Goal: Transaction & Acquisition: Purchase product/service

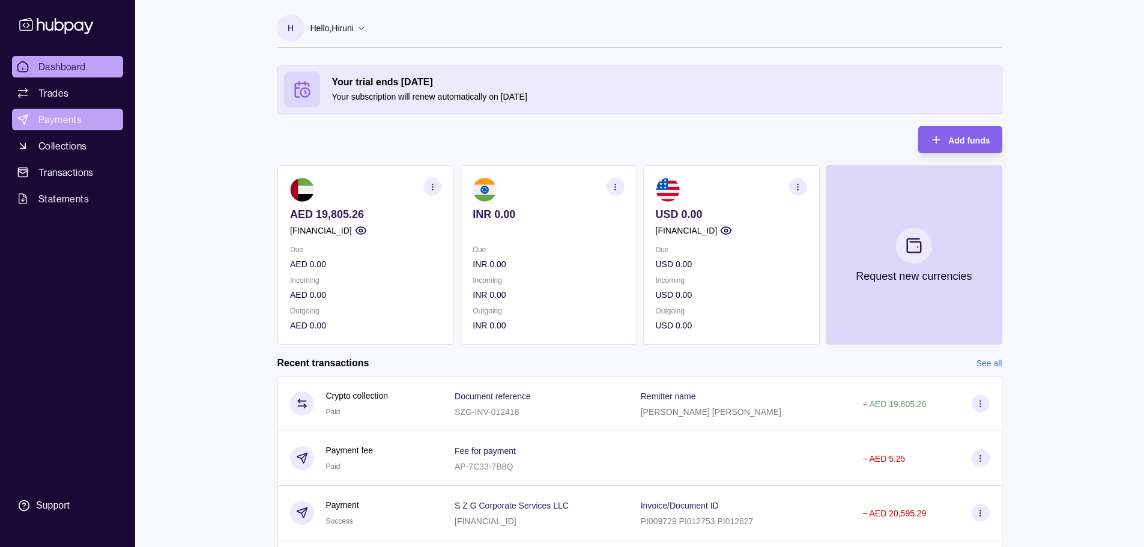
click at [71, 119] on span "Payments" at bounding box center [59, 119] width 43 height 14
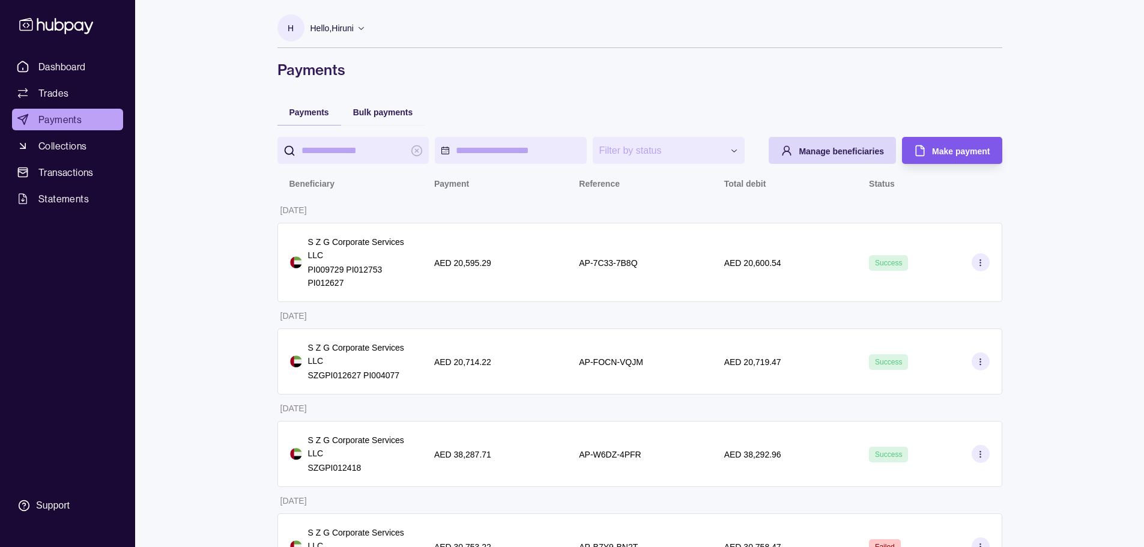
click at [927, 147] on div "Make payment" at bounding box center [943, 150] width 94 height 27
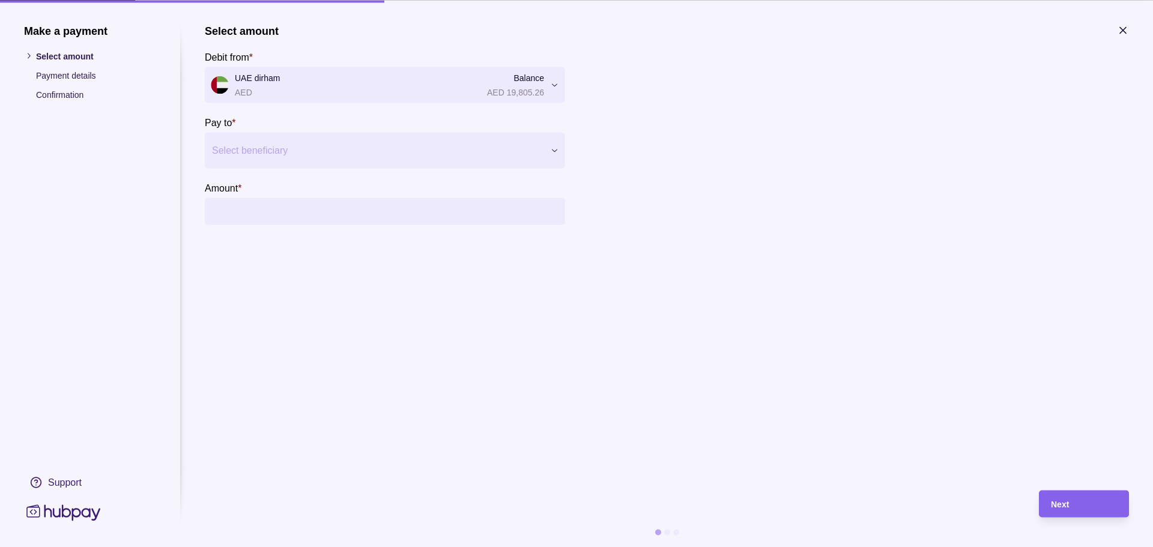
click at [296, 150] on div at bounding box center [377, 150] width 331 height 17
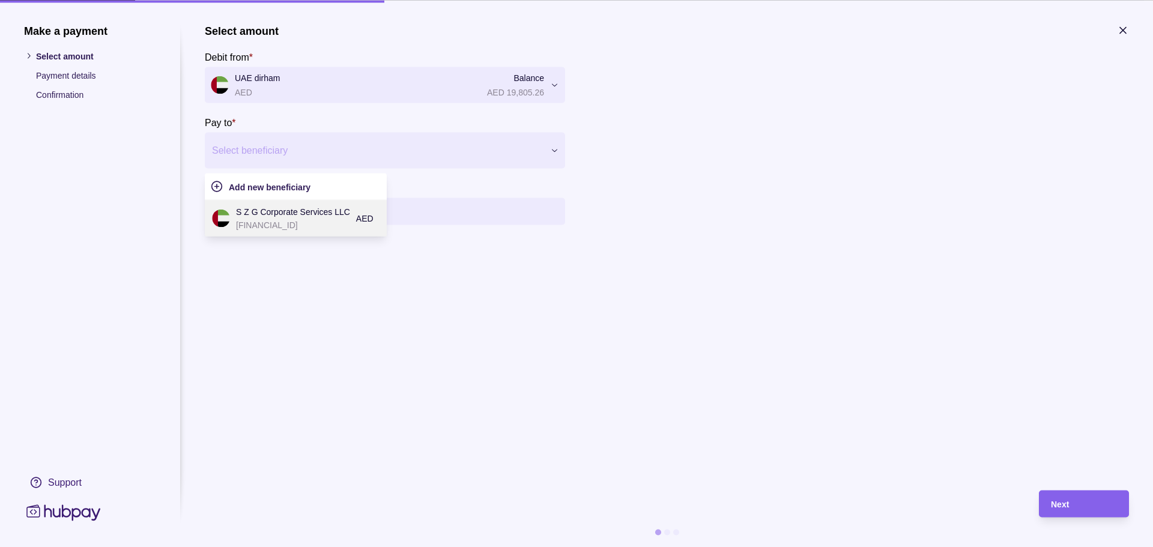
click at [292, 225] on p "[FINANCIAL_ID]" at bounding box center [293, 224] width 114 height 13
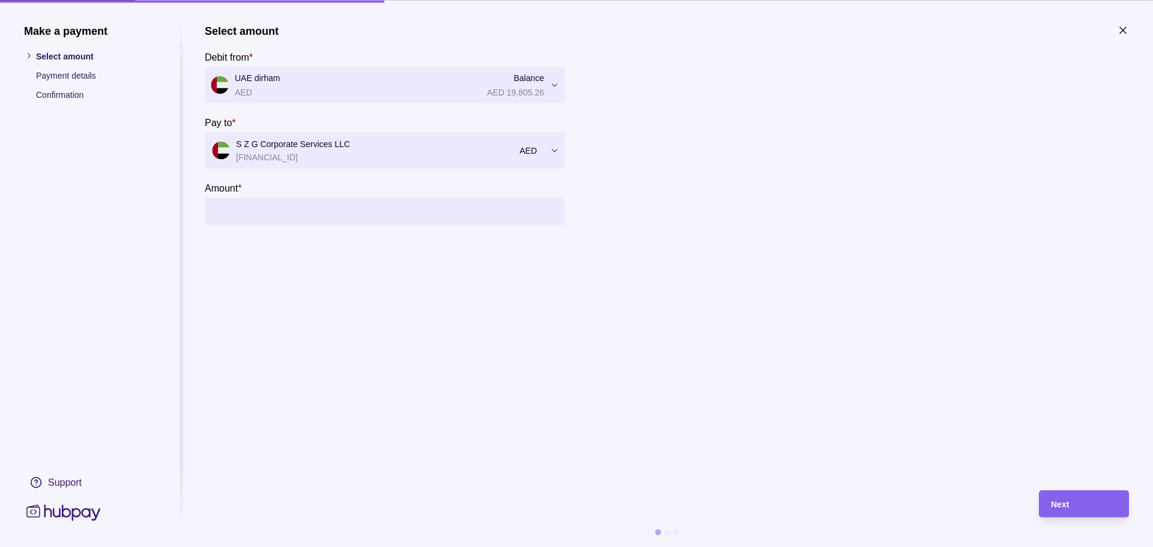
click at [291, 205] on input "Amount *" at bounding box center [397, 211] width 324 height 27
click at [30, 53] on icon at bounding box center [28, 56] width 9 height 9
click at [1126, 29] on icon "button" at bounding box center [1123, 30] width 12 height 12
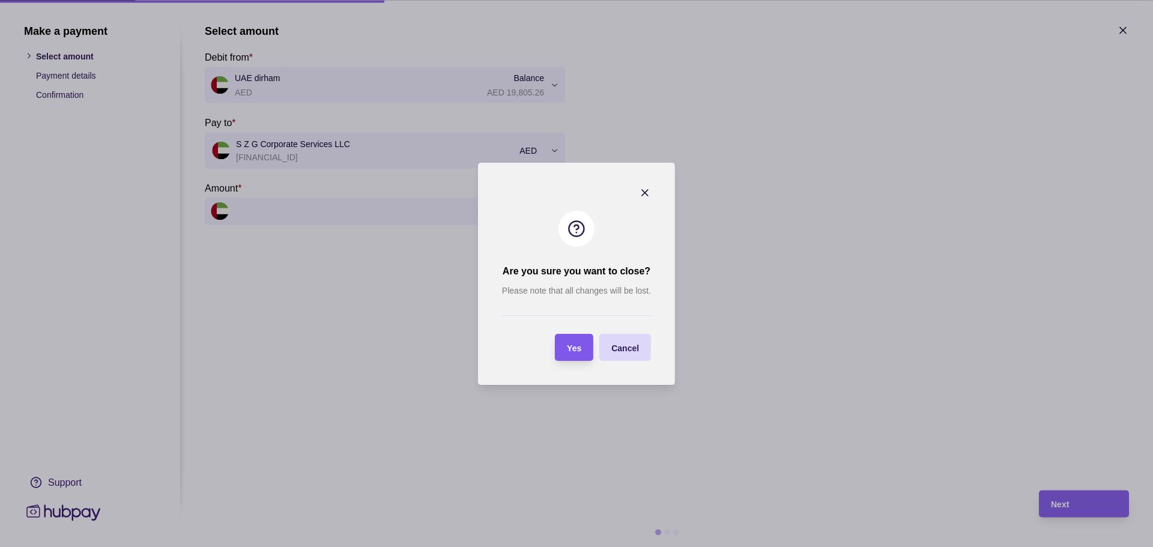
click at [583, 354] on section "Yes" at bounding box center [574, 347] width 38 height 27
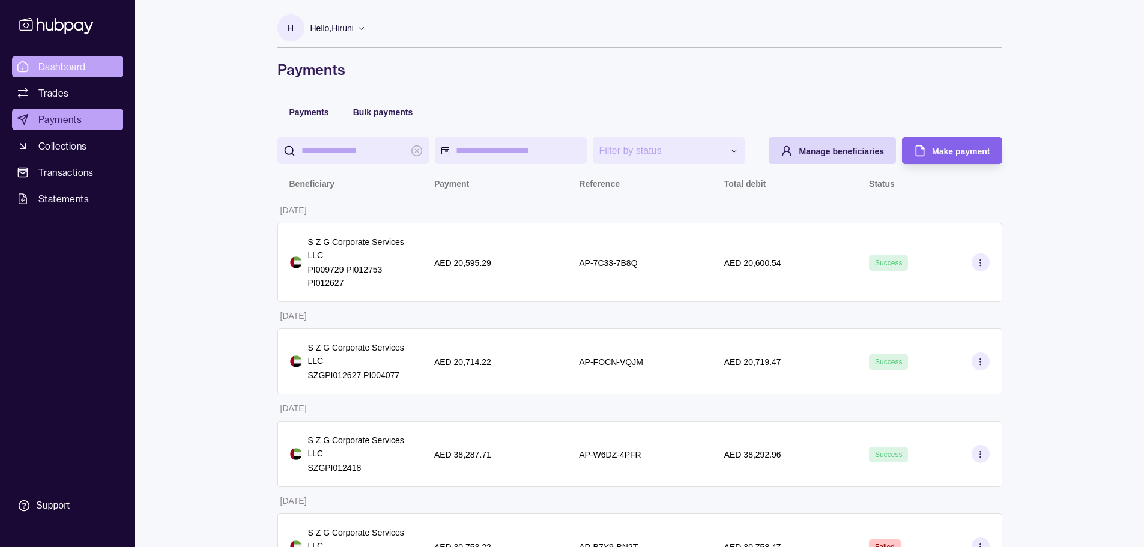
click at [52, 67] on span "Dashboard" at bounding box center [61, 66] width 47 height 14
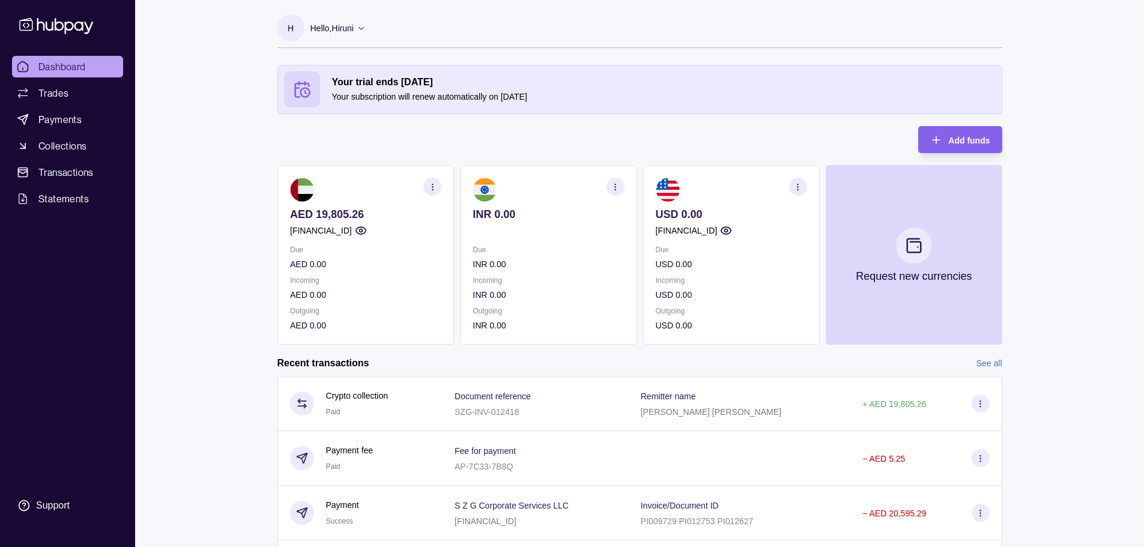
click at [563, 149] on div "Your trial ends [DATE] Your subscription will renew automatically on [DATE] Add…" at bounding box center [639, 205] width 725 height 280
click at [56, 121] on span "Payments" at bounding box center [59, 119] width 43 height 14
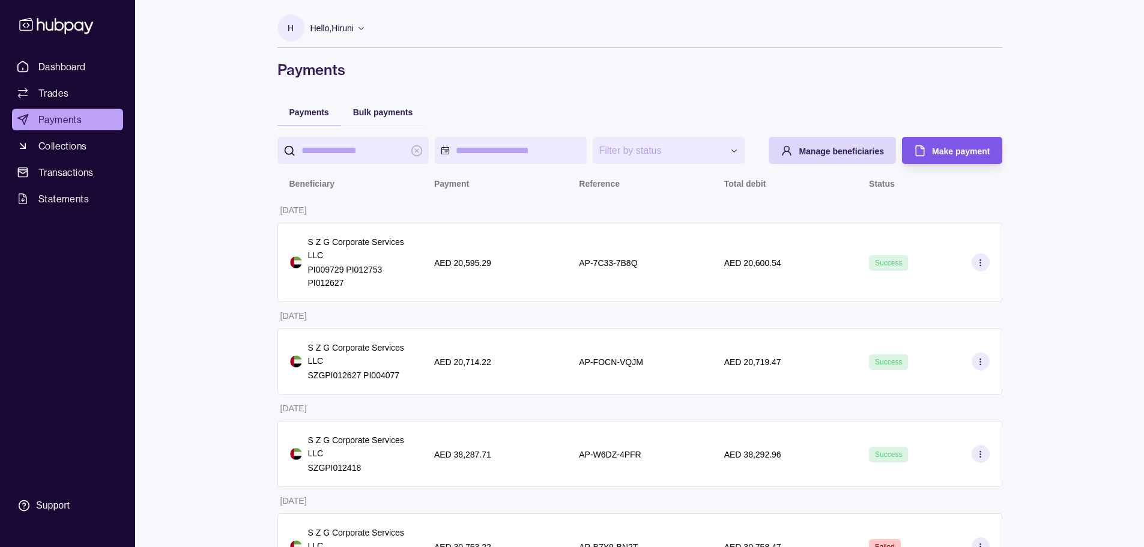
click at [947, 150] on span "Make payment" at bounding box center [961, 152] width 58 height 10
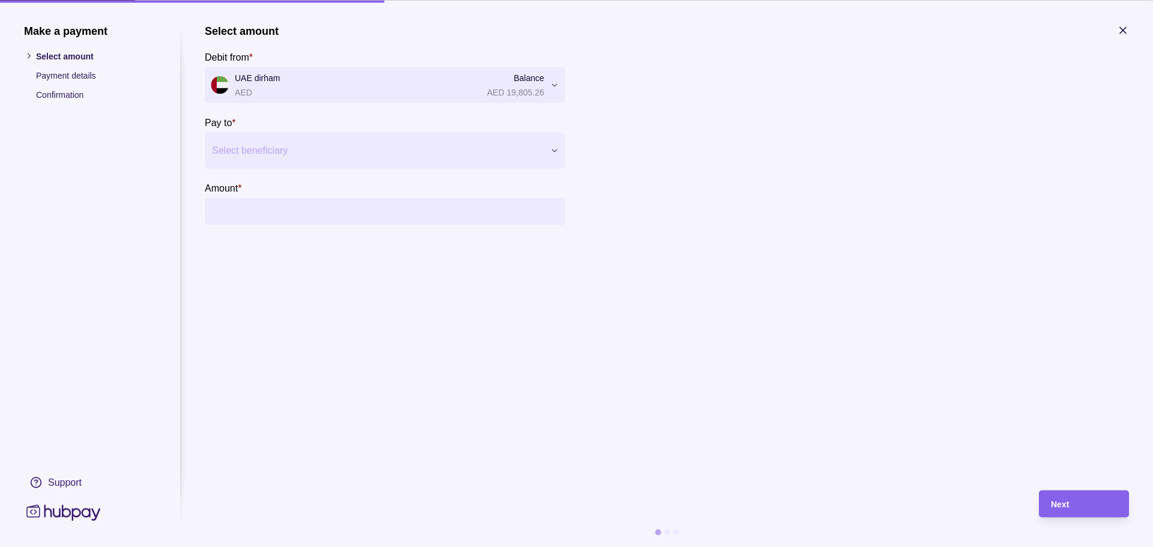
click at [265, 139] on div "Select beneficiary" at bounding box center [385, 150] width 360 height 36
click at [278, 222] on p "[FINANCIAL_ID]" at bounding box center [293, 224] width 114 height 13
click at [259, 209] on input "Amount *" at bounding box center [397, 211] width 324 height 27
click at [466, 222] on input "Amount *" at bounding box center [397, 211] width 324 height 27
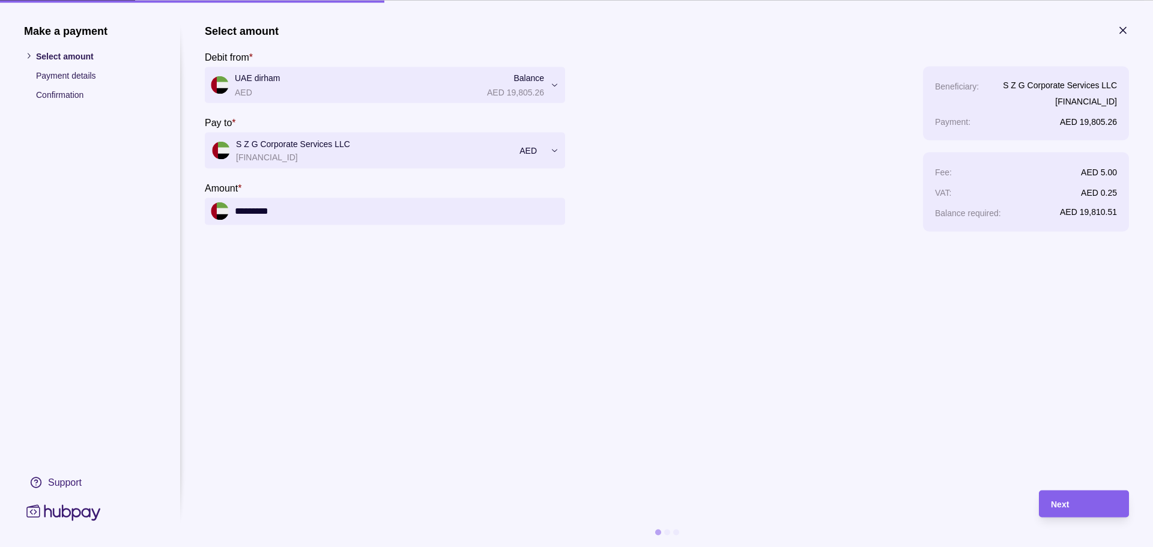
type input "*********"
click at [415, 275] on section "**********" at bounding box center [667, 251] width 924 height 454
click at [521, 371] on section "**********" at bounding box center [667, 251] width 924 height 454
click at [1078, 505] on div "Next" at bounding box center [1084, 504] width 66 height 14
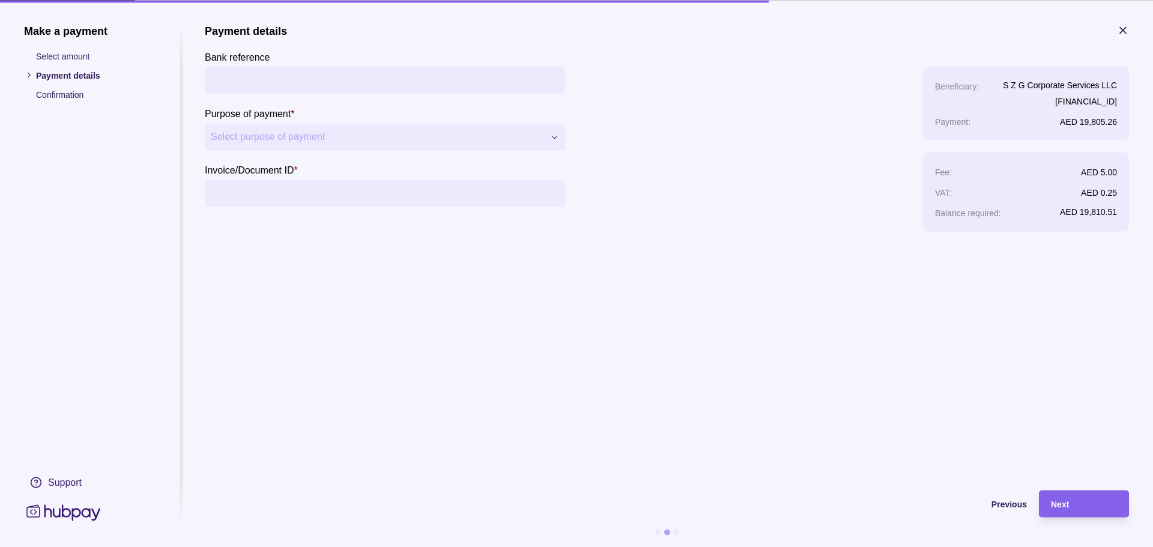
click at [320, 86] on input "Bank reference" at bounding box center [385, 80] width 348 height 27
click at [276, 189] on input "Invoice/Document ID *" at bounding box center [385, 193] width 348 height 27
click at [317, 127] on button "Select purpose of payment" at bounding box center [385, 136] width 360 height 27
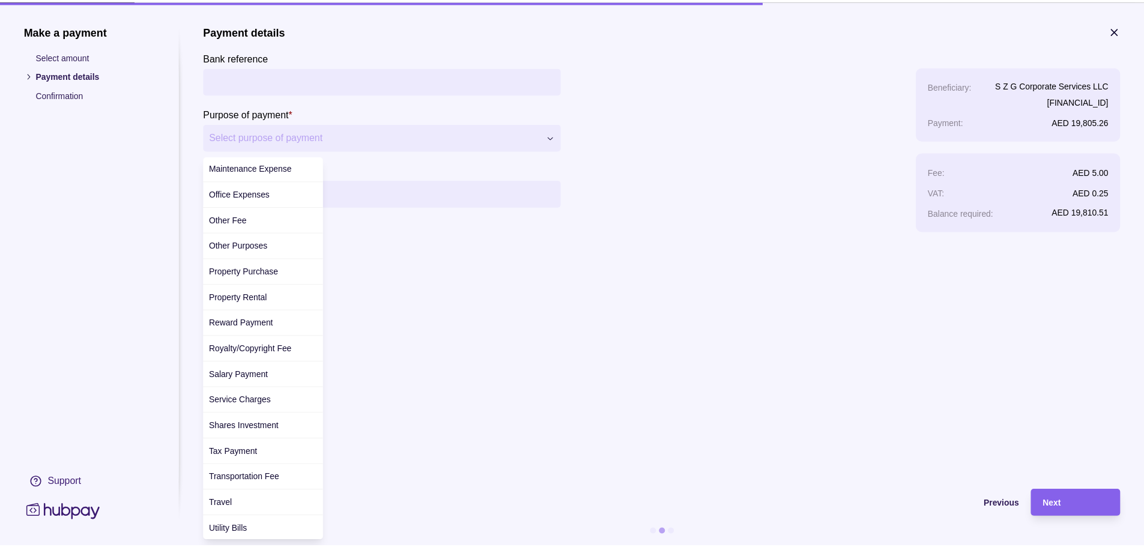
scroll to position [338, 0]
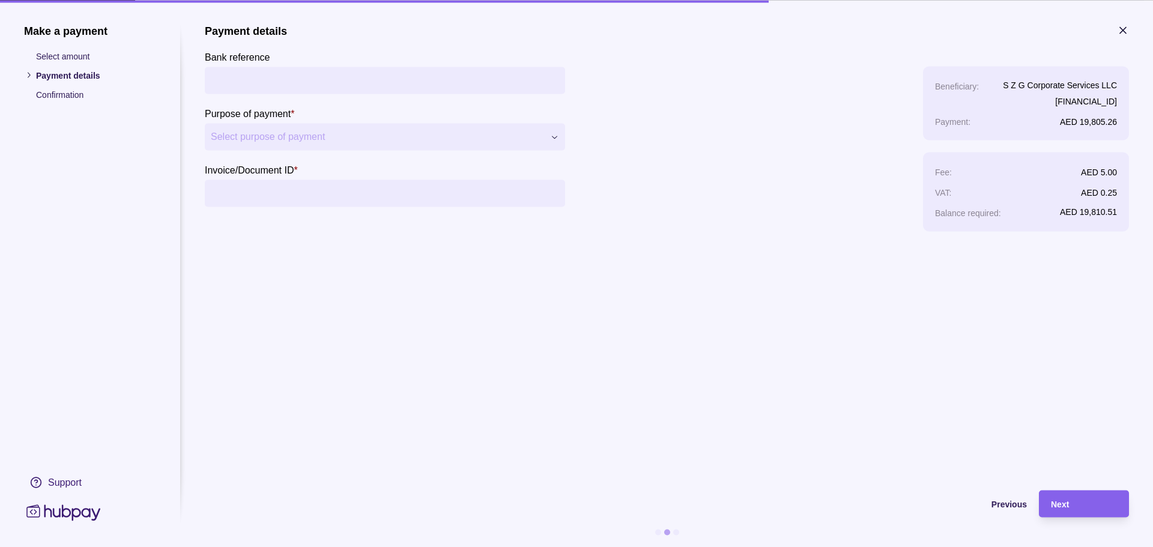
click at [396, 418] on section "**********" at bounding box center [667, 251] width 924 height 454
click at [1010, 503] on span "Previous" at bounding box center [1009, 505] width 35 height 10
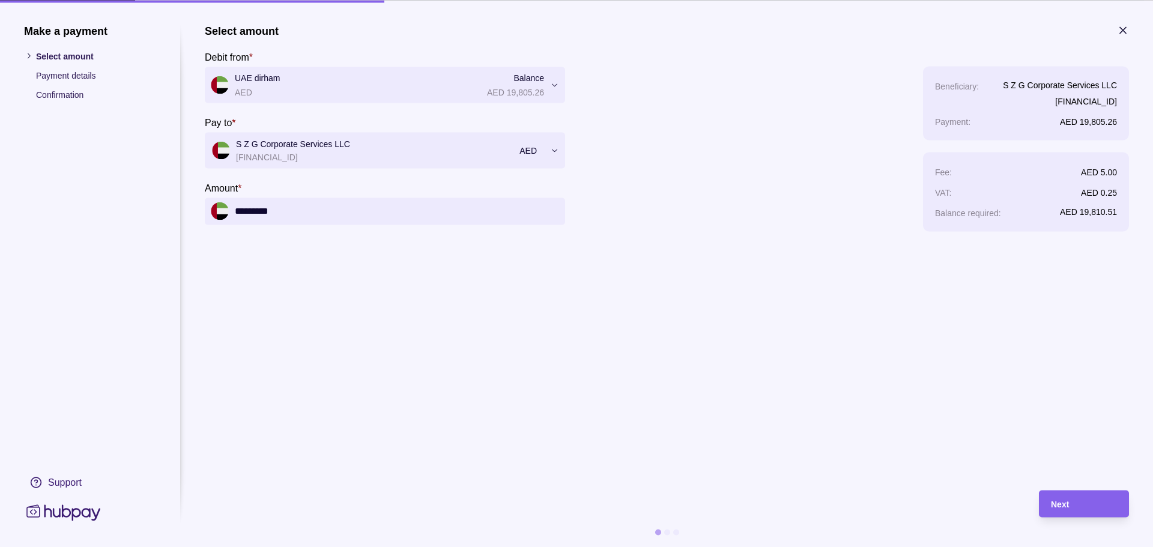
click at [1123, 33] on icon "button" at bounding box center [1123, 30] width 12 height 12
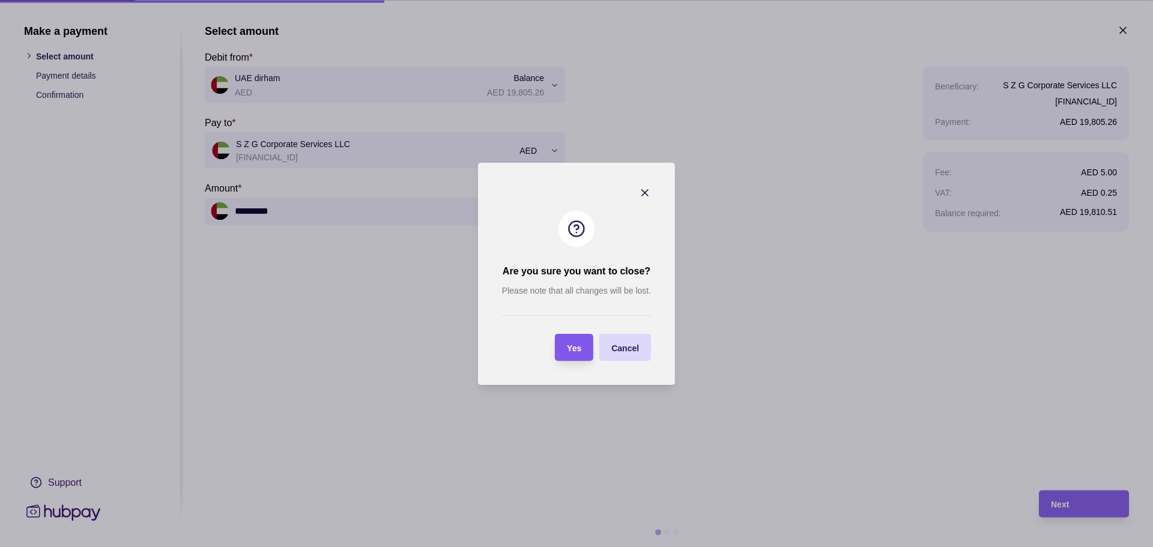
click at [583, 356] on section "Yes" at bounding box center [574, 347] width 38 height 27
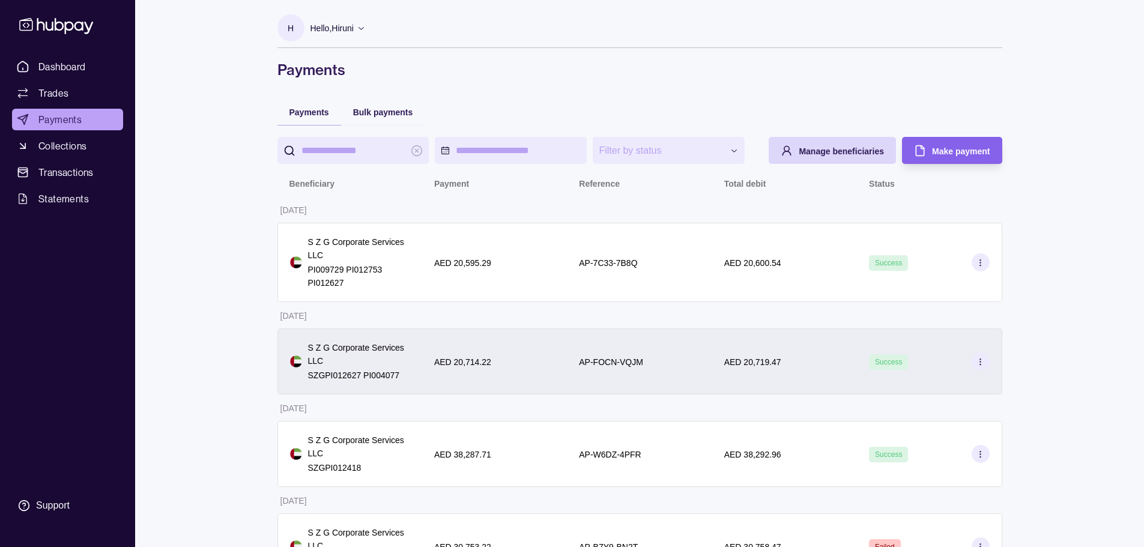
click at [614, 348] on div "AP-FOCN-VQJM" at bounding box center [639, 362] width 145 height 66
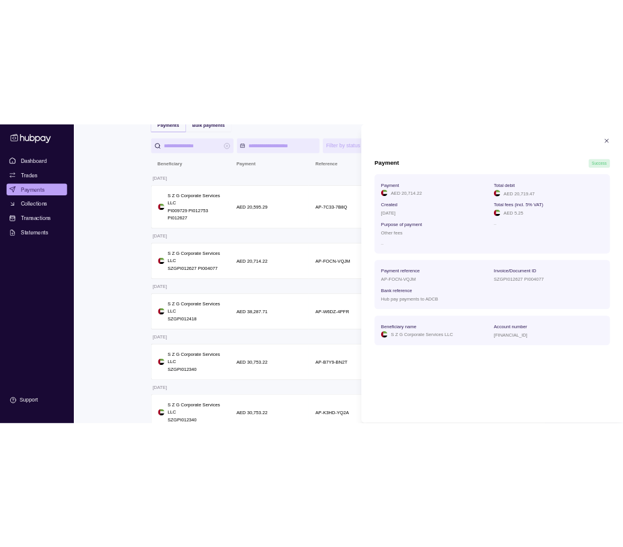
scroll to position [109, 0]
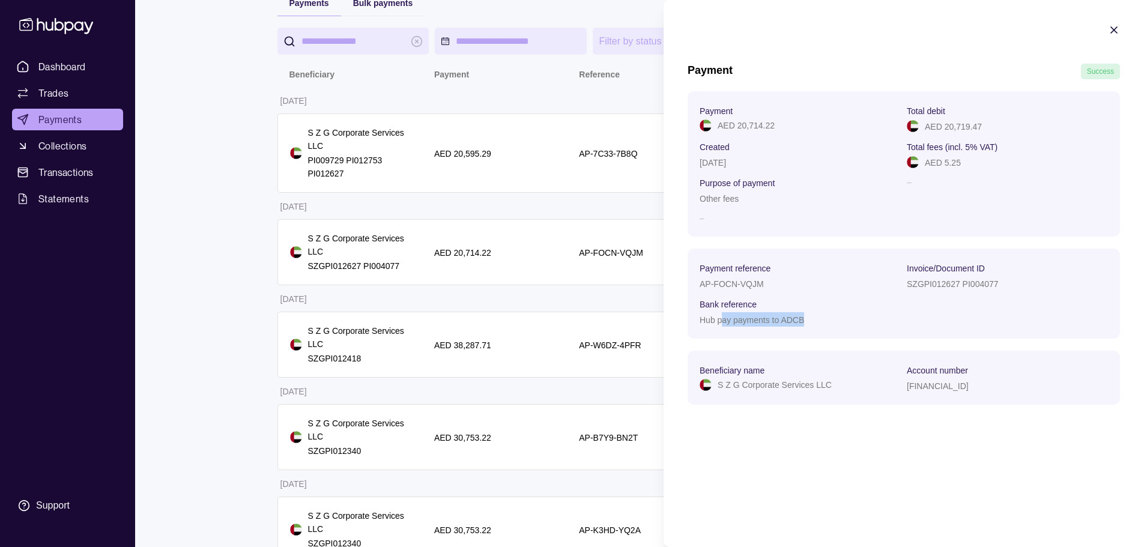
drag, startPoint x: 721, startPoint y: 325, endPoint x: 822, endPoint y: 326, distance: 100.9
click at [822, 326] on div "Hub pay payments to ADCB" at bounding box center [800, 319] width 201 height 14
drag, startPoint x: 912, startPoint y: 282, endPoint x: 1004, endPoint y: 283, distance: 91.9
click at [1004, 283] on section "Payment reference AP-FOCN-VQJM Invoice/Document ID SZGPI012627 PI004077 Bank re…" at bounding box center [904, 294] width 408 height 66
click at [1114, 31] on icon "button" at bounding box center [1114, 30] width 12 height 12
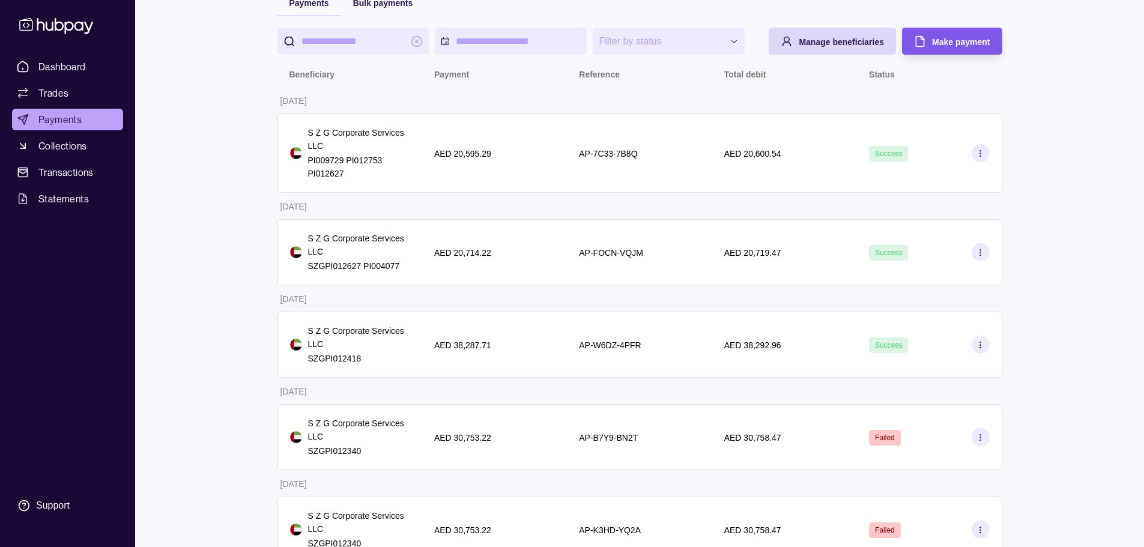
click at [934, 38] on span "Make payment" at bounding box center [961, 42] width 58 height 10
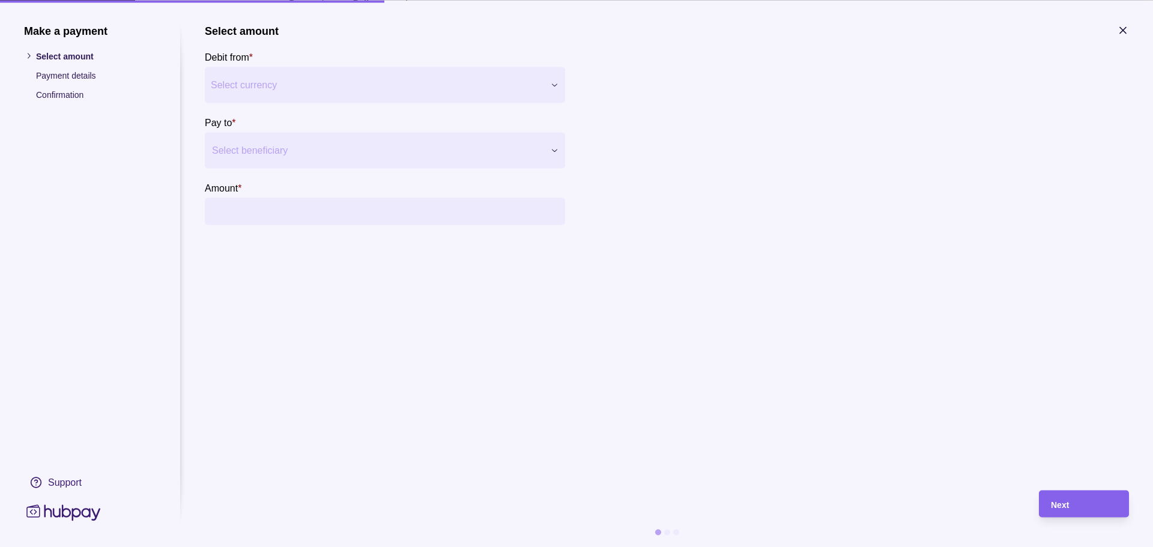
click at [296, 155] on div at bounding box center [377, 150] width 331 height 17
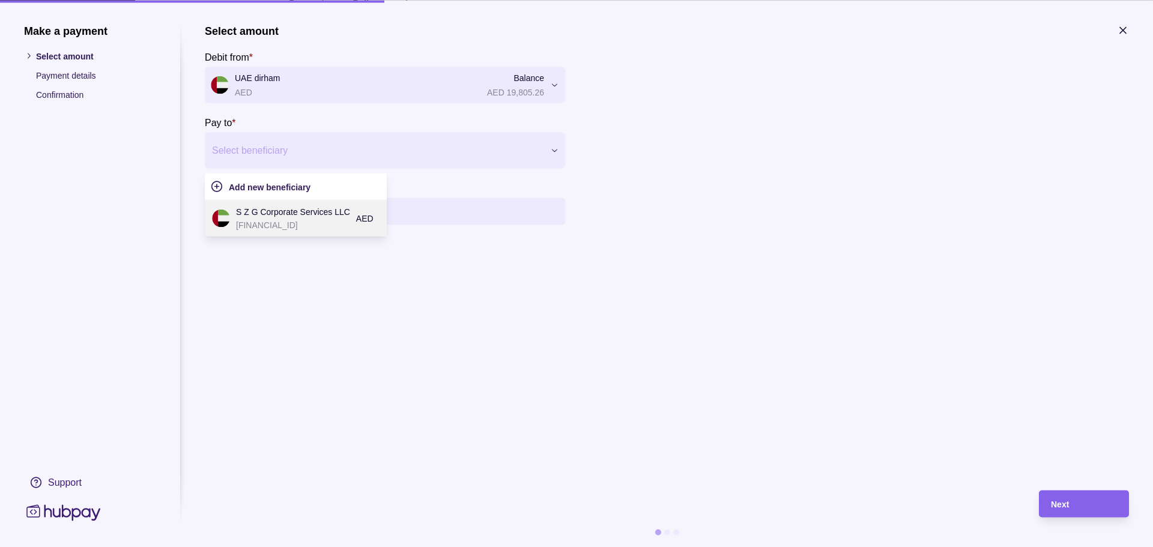
click at [249, 216] on p "S Z G Corporate Services LLC" at bounding box center [293, 211] width 114 height 13
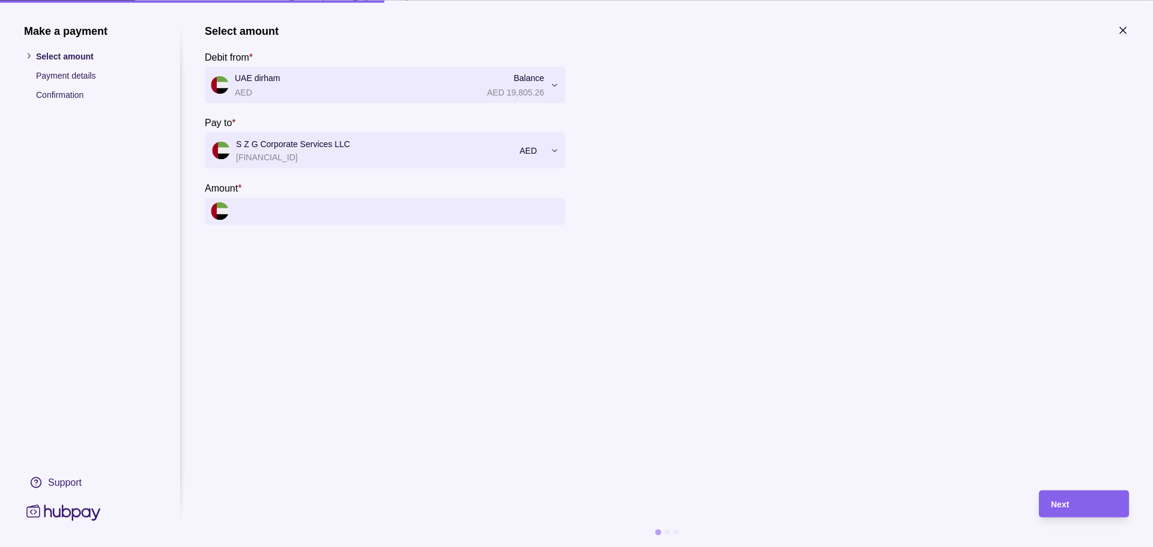
click at [286, 213] on input "Amount *" at bounding box center [397, 211] width 324 height 27
click at [482, 217] on input "Amount *" at bounding box center [397, 211] width 324 height 27
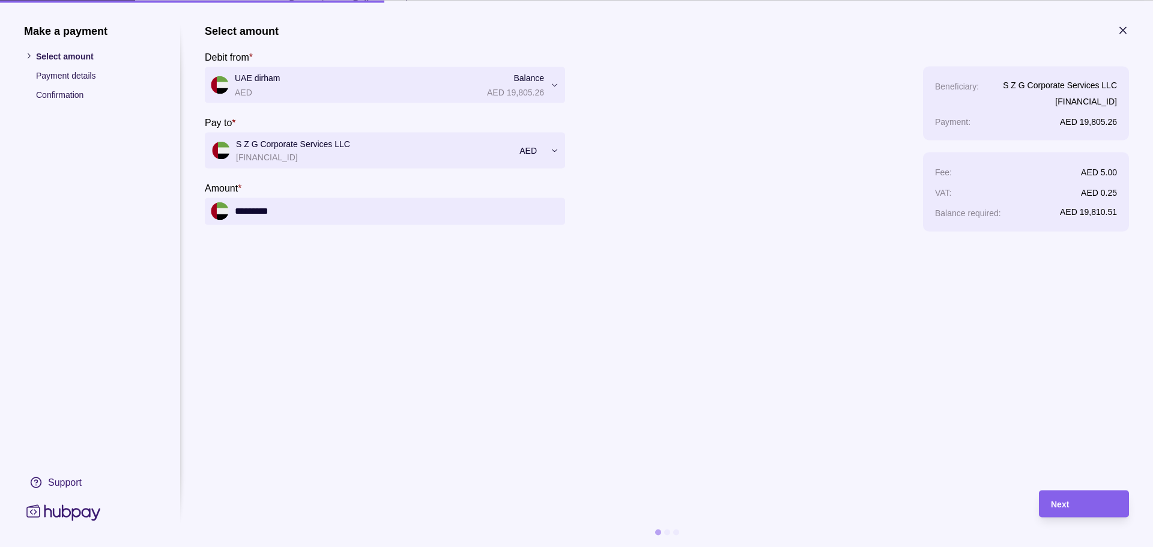
type input "*********"
click at [973, 315] on section "**********" at bounding box center [667, 251] width 924 height 454
click at [1066, 504] on span "Next" at bounding box center [1060, 505] width 18 height 10
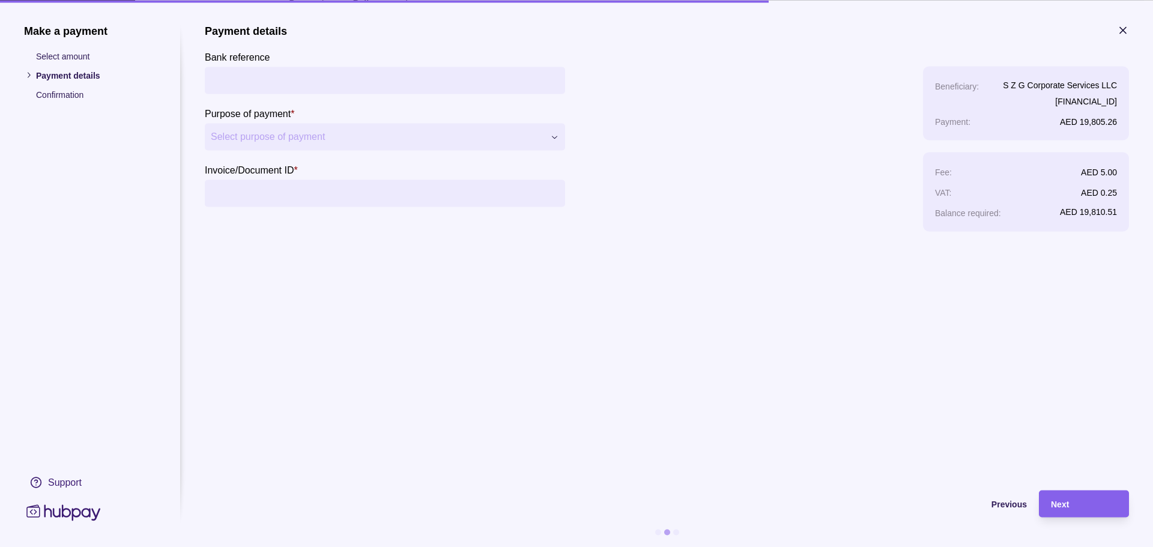
click at [342, 80] on input "Bank reference" at bounding box center [385, 80] width 348 height 27
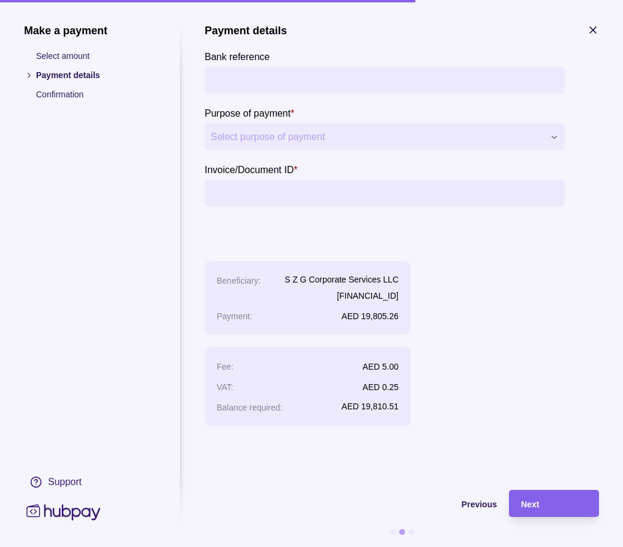
click at [237, 86] on input "Bank reference" at bounding box center [385, 80] width 348 height 27
type input "**********"
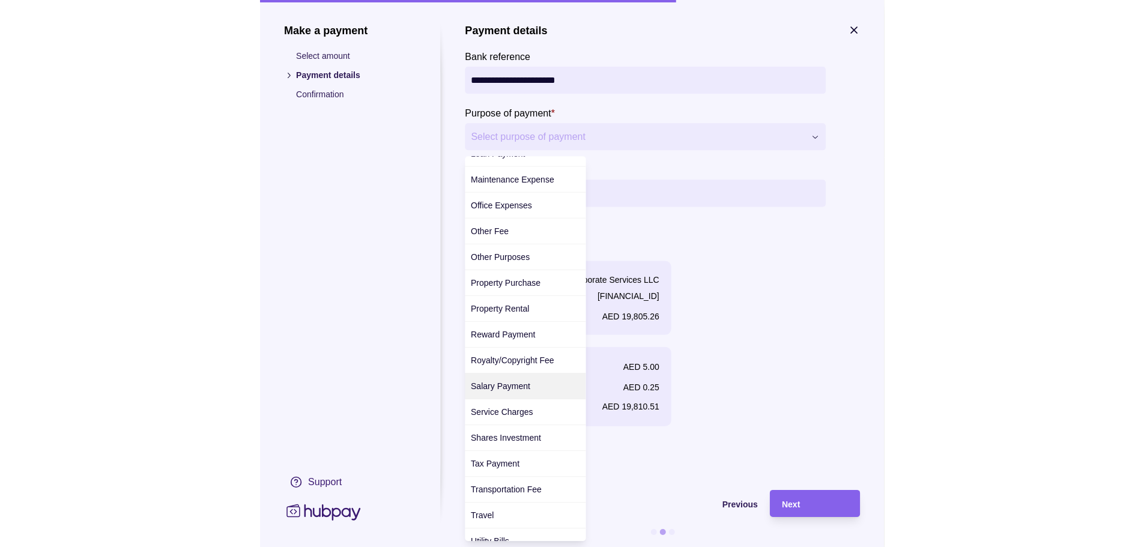
scroll to position [339, 0]
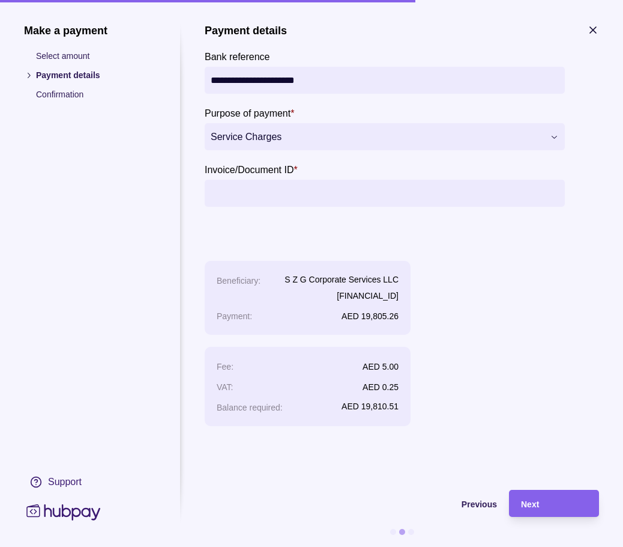
click at [306, 187] on input "Invoice/Document ID *" at bounding box center [385, 193] width 348 height 27
click at [287, 195] on input "Invoice/Document ID *" at bounding box center [385, 193] width 348 height 27
paste input "**********"
type input "**********"
click at [553, 504] on div "Next" at bounding box center [554, 503] width 66 height 14
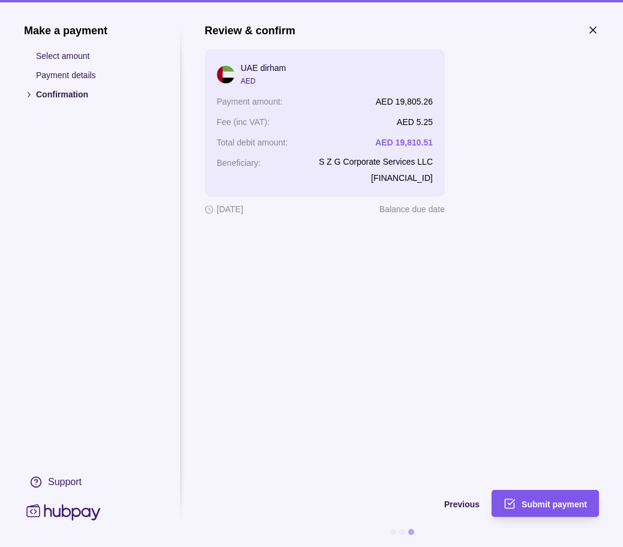
click at [531, 511] on div "Submit payment" at bounding box center [537, 503] width 102 height 27
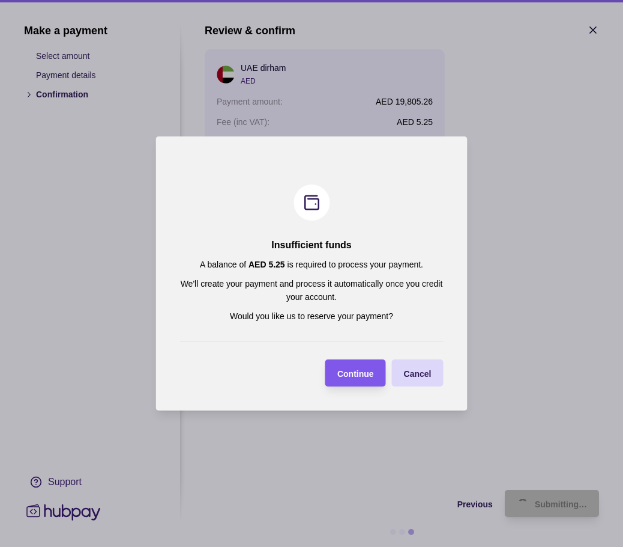
click at [365, 376] on span "Continue" at bounding box center [356, 374] width 37 height 10
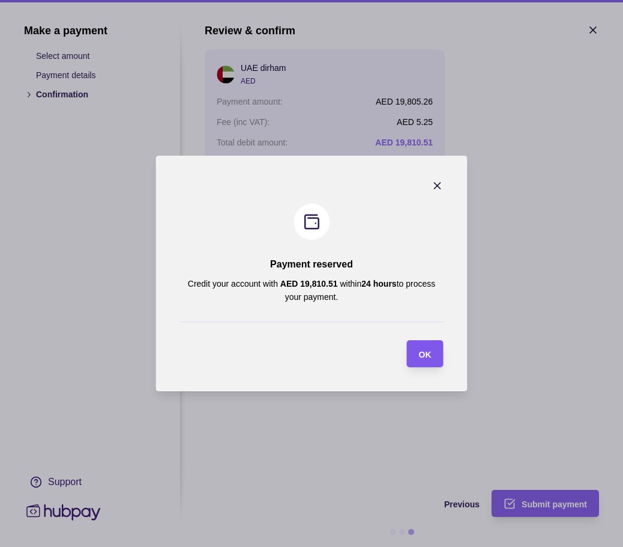
click at [419, 354] on span "OK" at bounding box center [425, 355] width 13 height 10
